Goal: Task Accomplishment & Management: Manage account settings

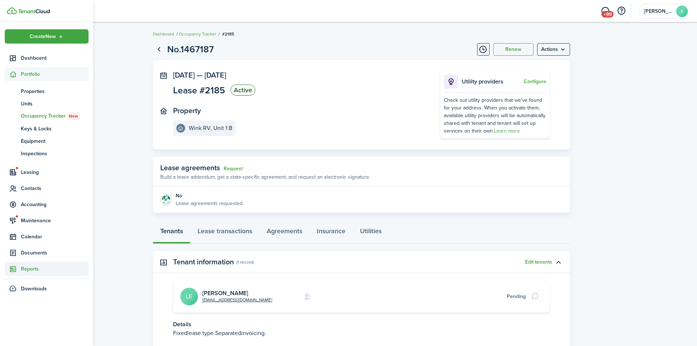
click at [38, 266] on span "Reports" at bounding box center [55, 269] width 68 height 8
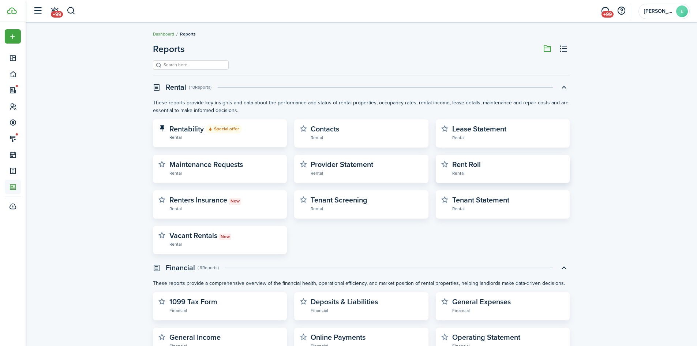
click at [479, 166] on widget-stats-description "Rent Roll" at bounding box center [466, 164] width 29 height 11
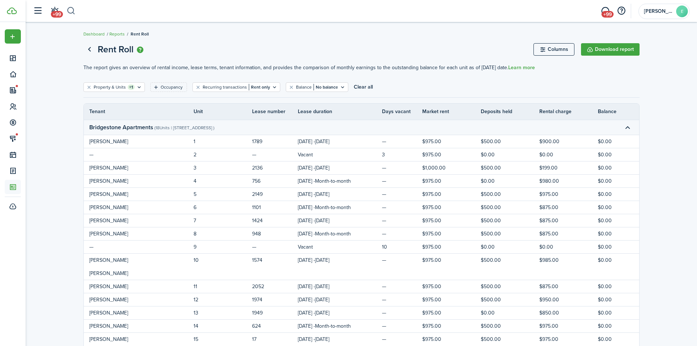
click at [70, 10] on button "button" at bounding box center [71, 11] width 9 height 12
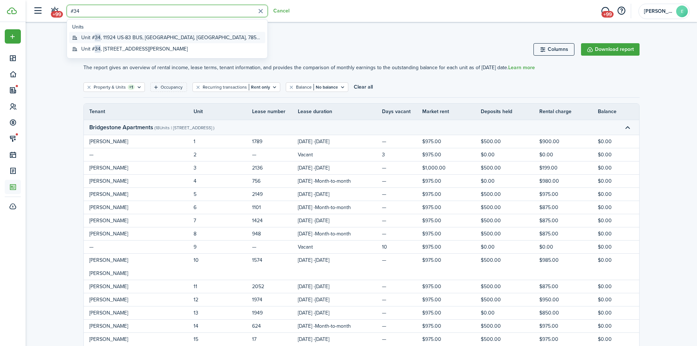
type input "#34"
click at [95, 37] on span "34" at bounding box center [98, 38] width 6 height 8
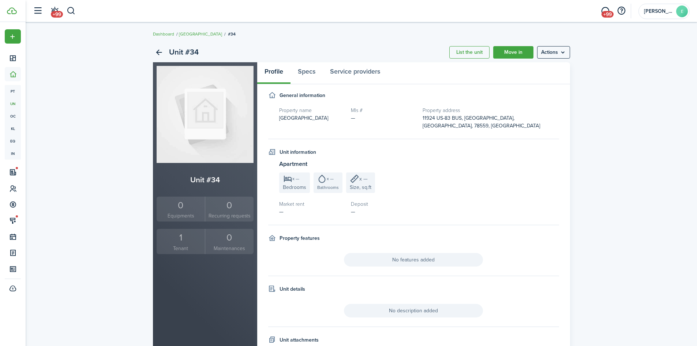
click at [191, 234] on div "1" at bounding box center [180, 238] width 45 height 14
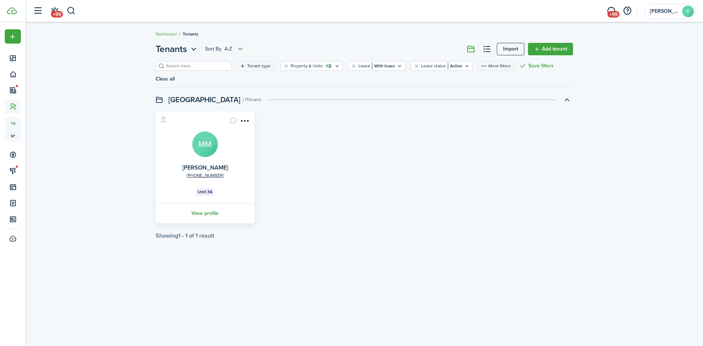
click at [208, 203] on link "View profile" at bounding box center [204, 213] width 101 height 20
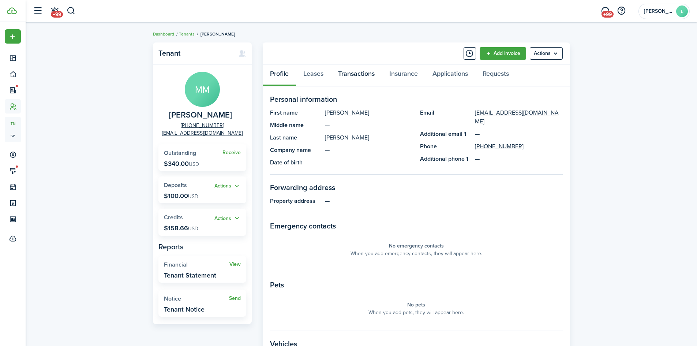
click at [356, 72] on link "Transactions" at bounding box center [356, 75] width 51 height 22
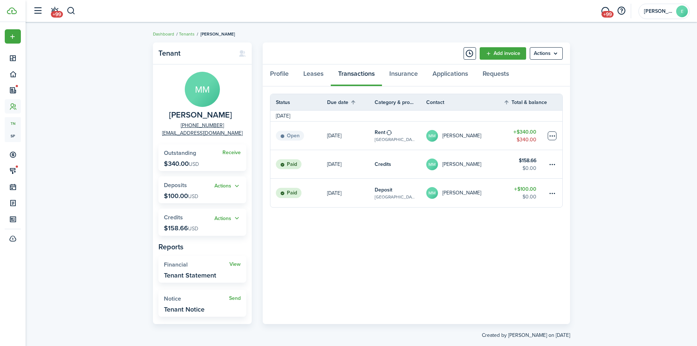
click at [554, 135] on table-menu-btn-icon at bounding box center [552, 135] width 9 height 9
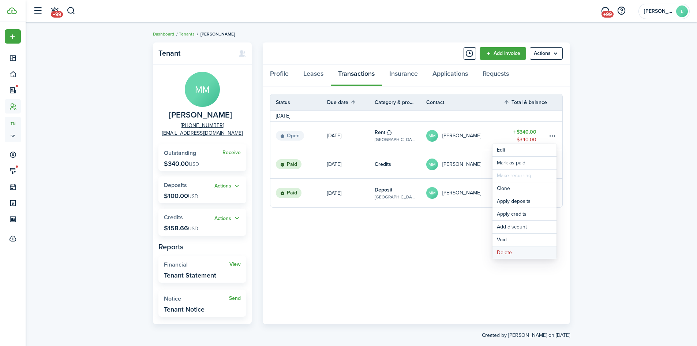
click at [502, 255] on button "Delete" at bounding box center [525, 252] width 64 height 12
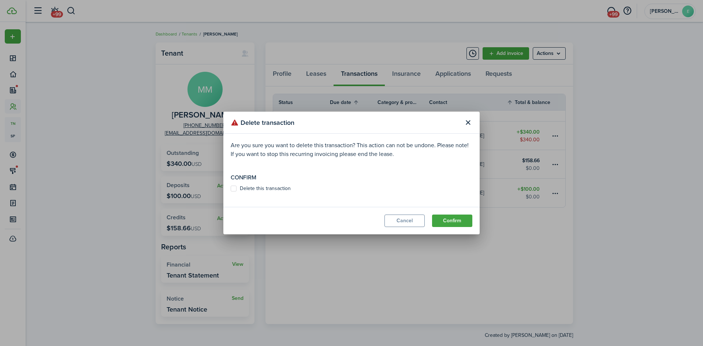
click at [236, 189] on label "Delete this transaction" at bounding box center [261, 189] width 60 height 6
click at [231, 189] on input "Delete this transaction" at bounding box center [230, 188] width 0 height 0
checkbox input "true"
click at [454, 220] on button "Confirm" at bounding box center [452, 220] width 40 height 12
